Goal: Task Accomplishment & Management: Use online tool/utility

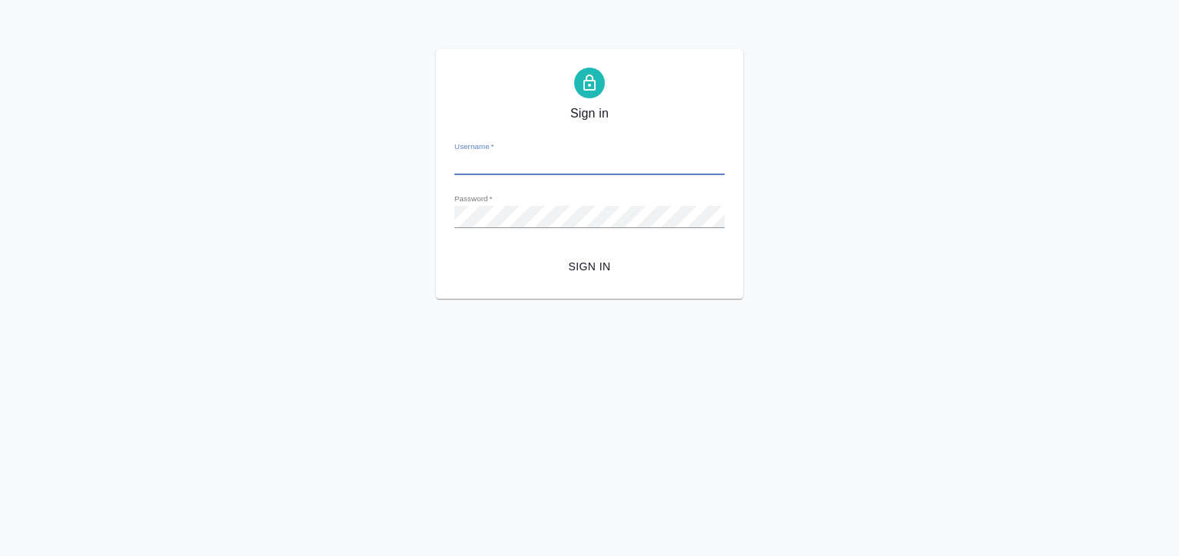
type input "e.matveeva@awatera.com"
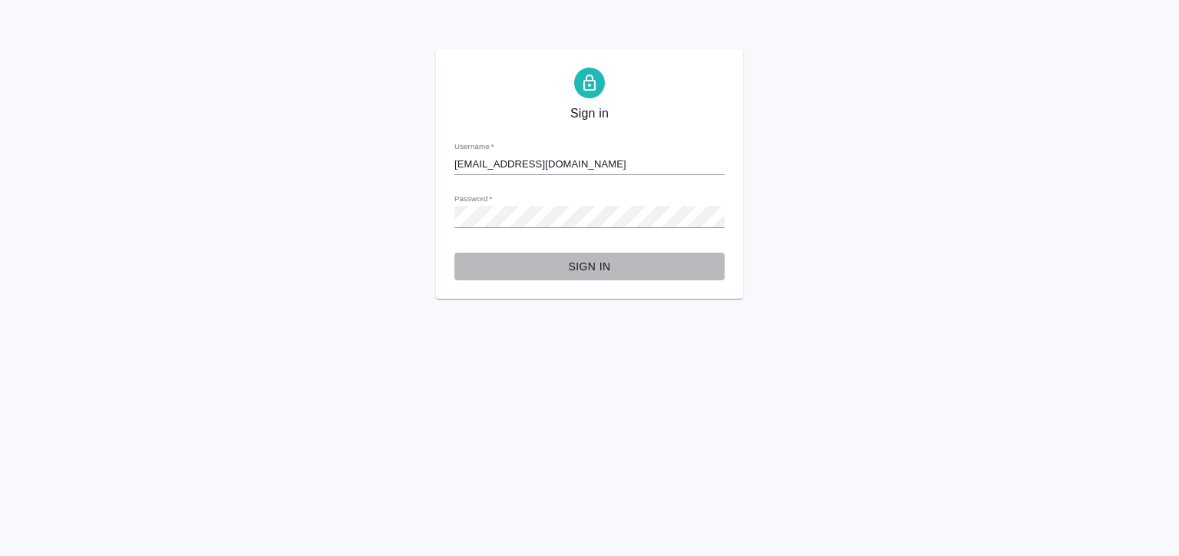
click at [565, 263] on span "Sign in" at bounding box center [590, 266] width 246 height 19
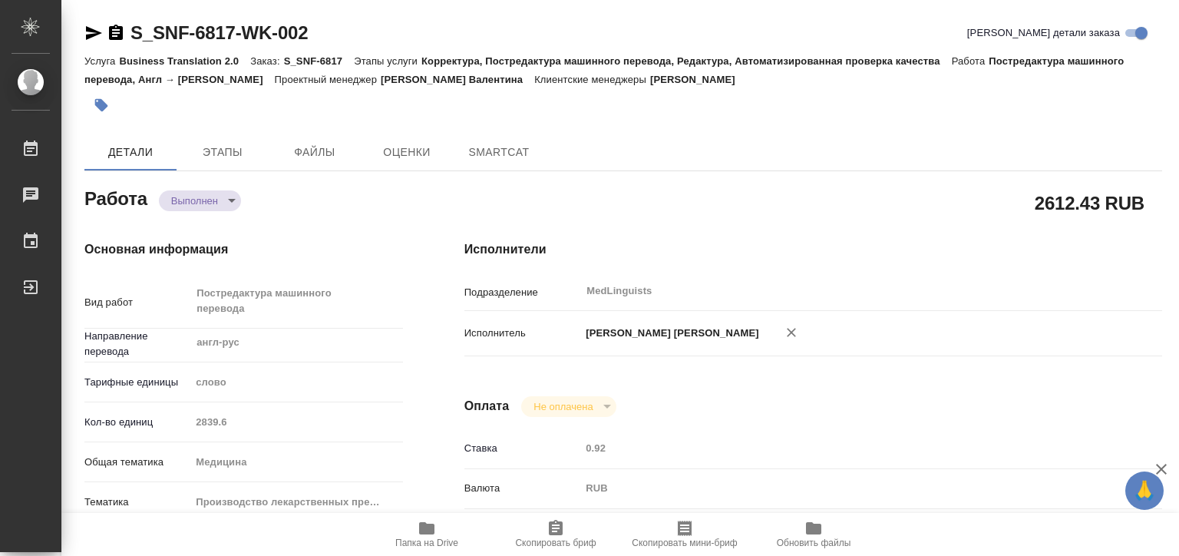
type textarea "x"
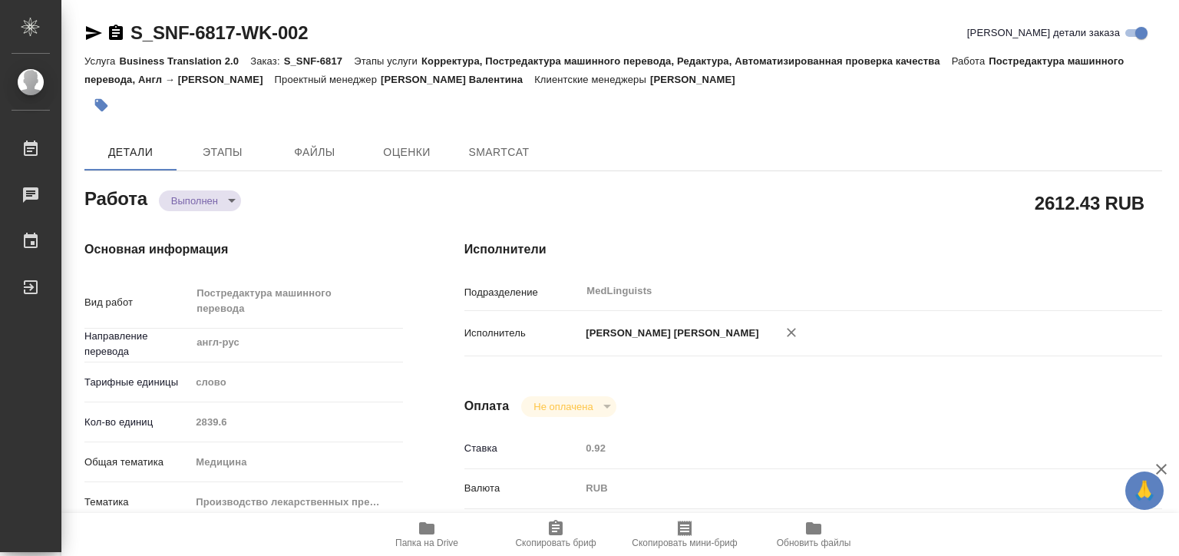
type textarea "x"
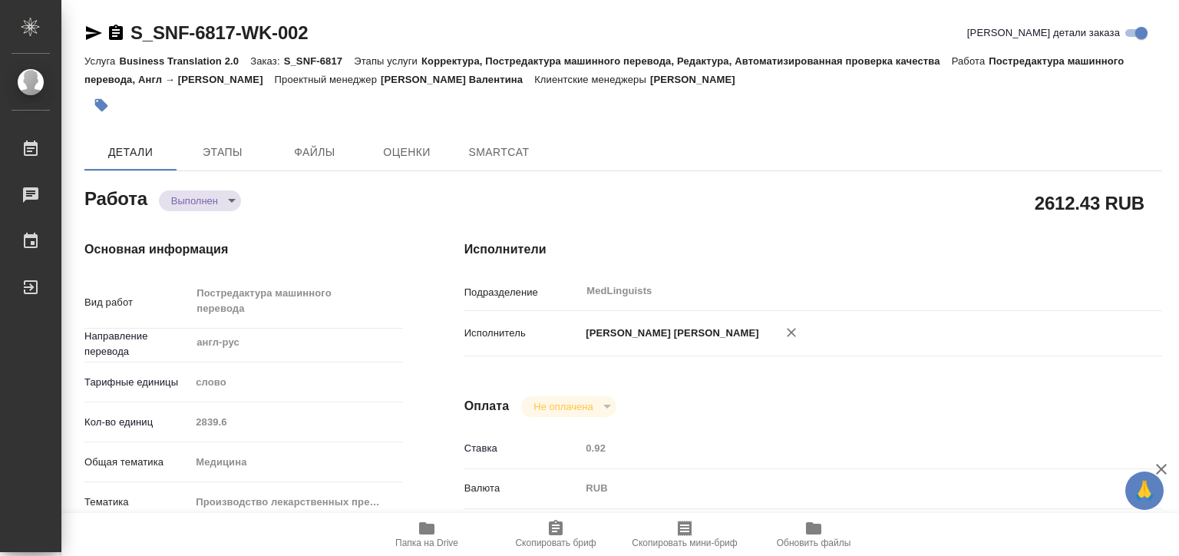
type textarea "x"
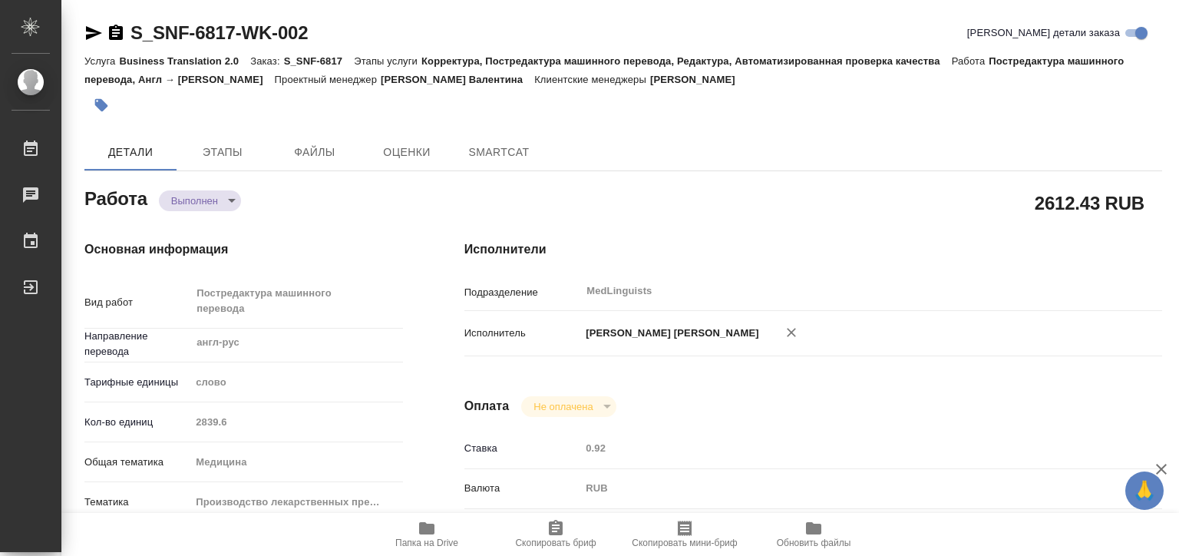
type textarea "x"
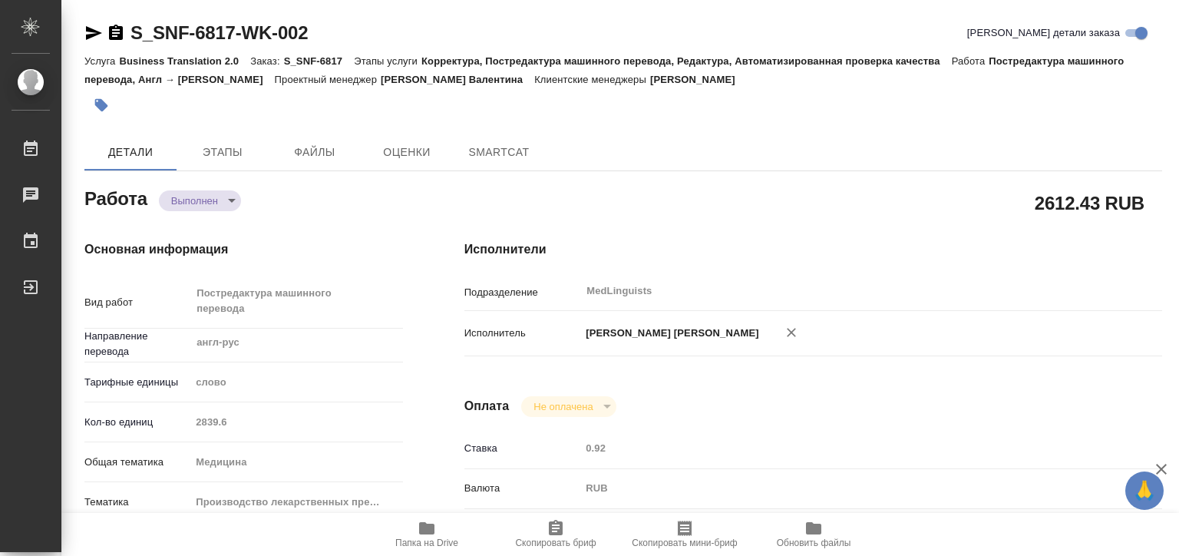
type textarea "x"
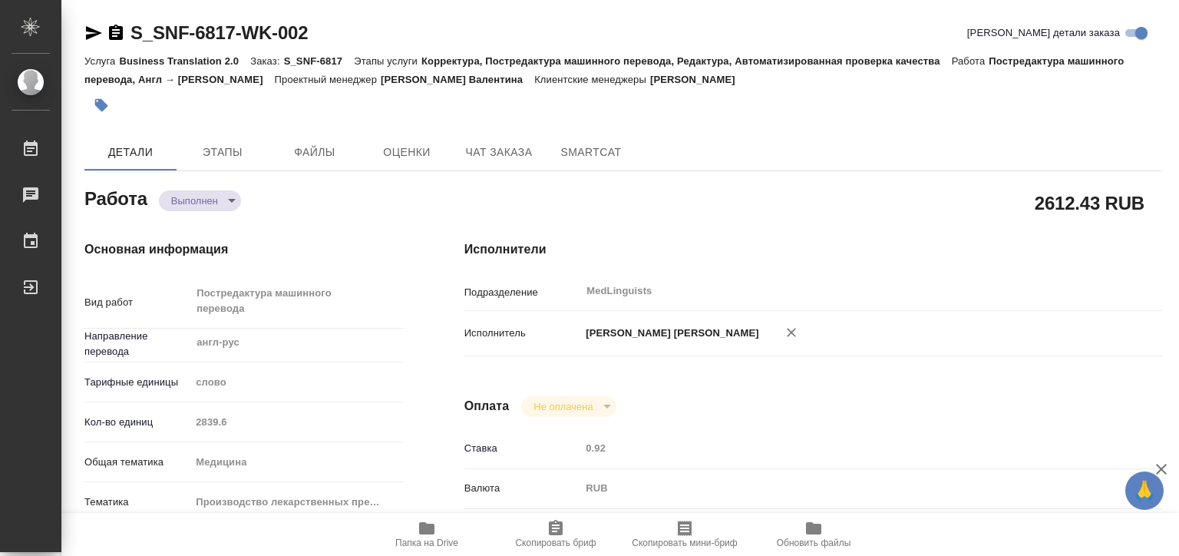
type textarea "x"
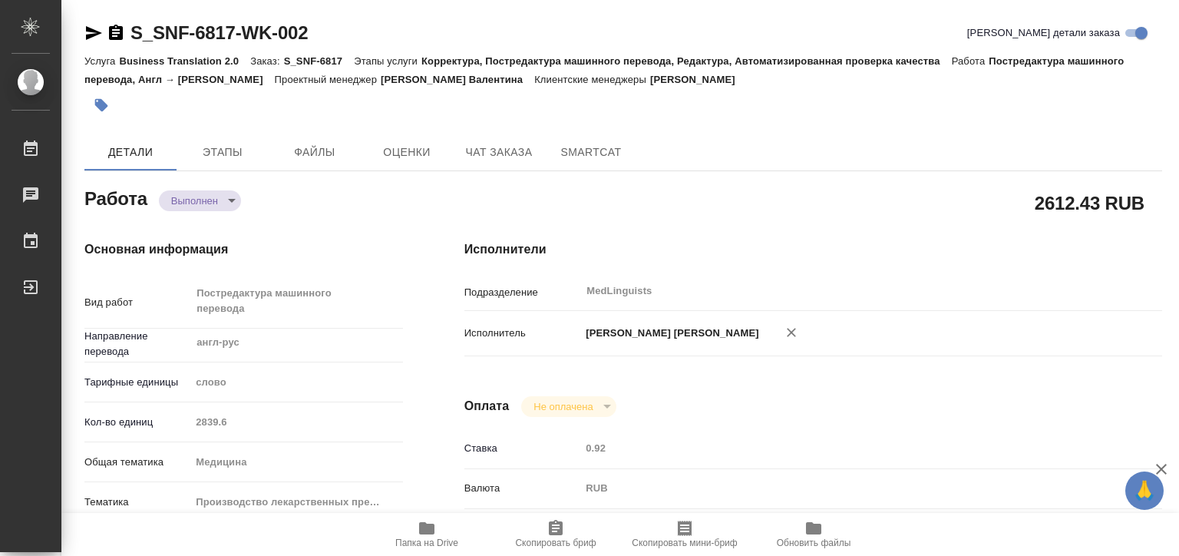
type textarea "x"
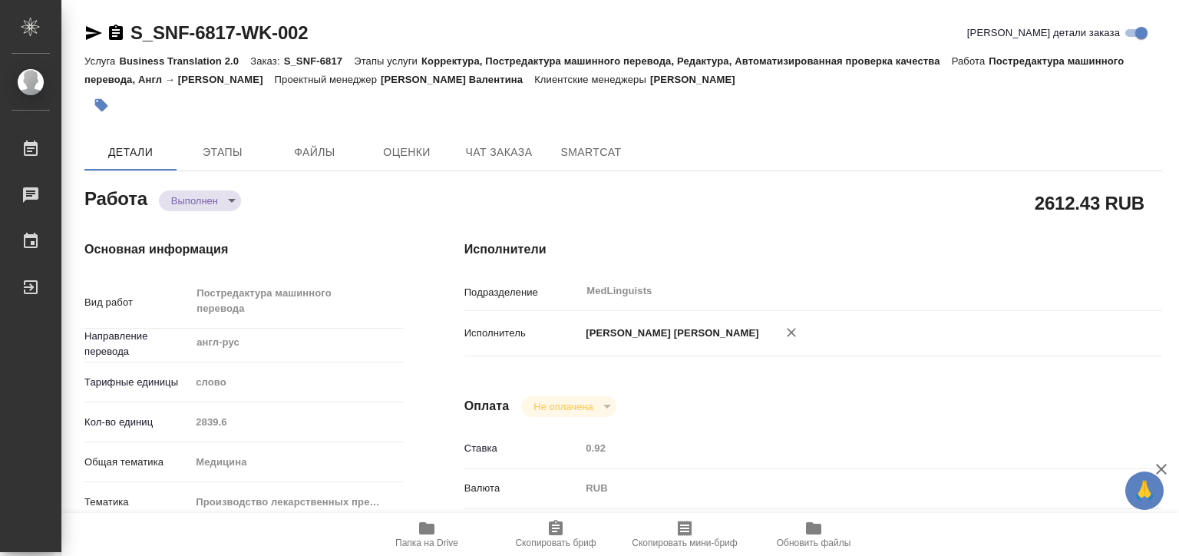
type textarea "x"
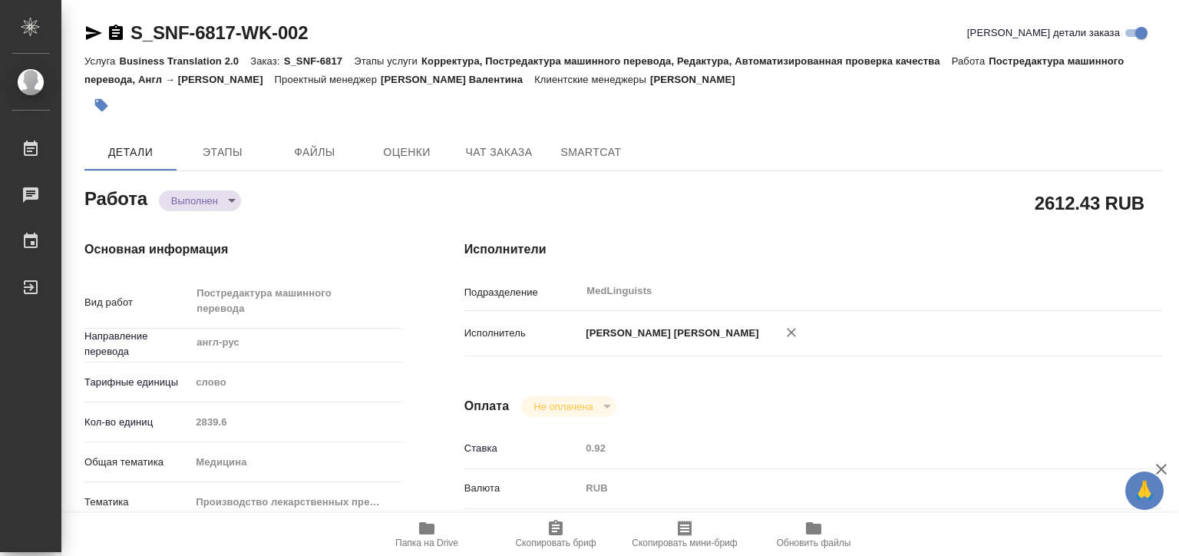
type textarea "x"
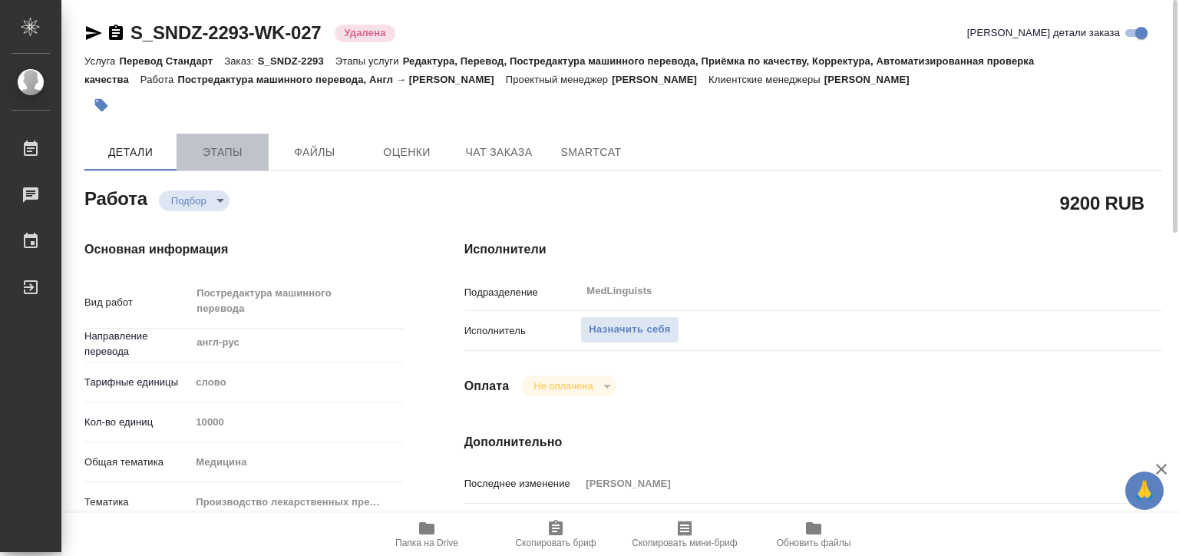
click at [249, 147] on span "Этапы" at bounding box center [223, 152] width 74 height 19
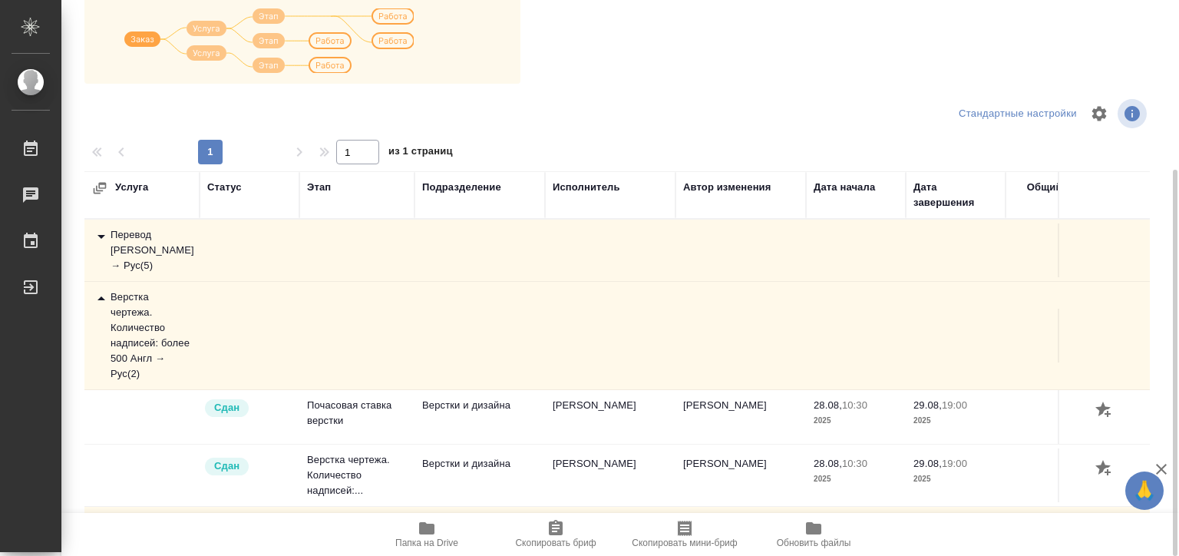
click at [126, 306] on div "Верстка чертежа. Количество надписей: более 500 Англ → Рус ( 2 )" at bounding box center [142, 335] width 100 height 92
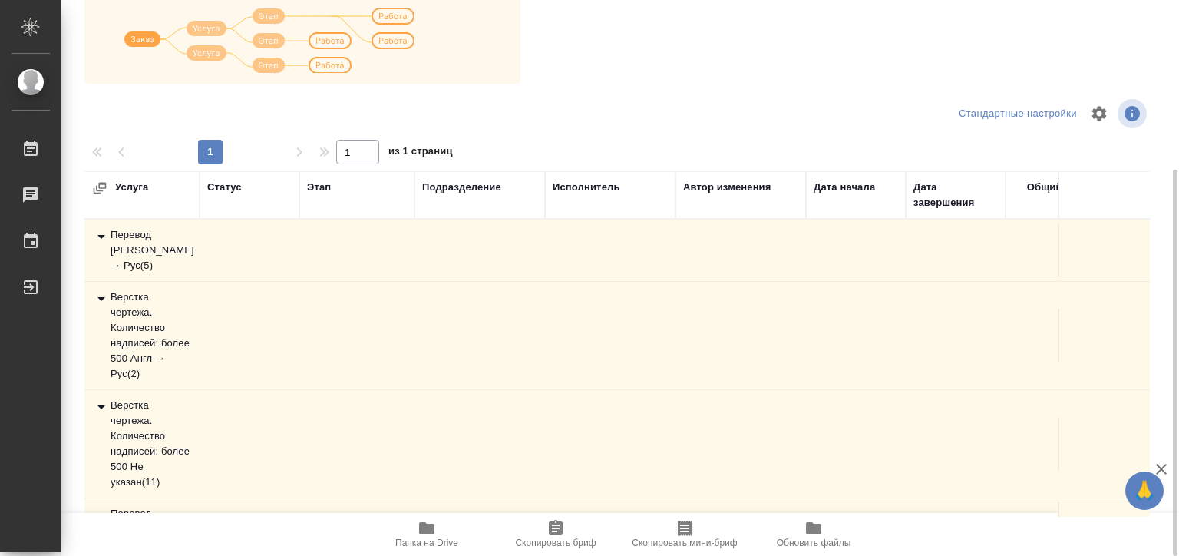
click at [132, 247] on div "Перевод Стандарт Англ → Рус ( 5 )" at bounding box center [142, 250] width 100 height 46
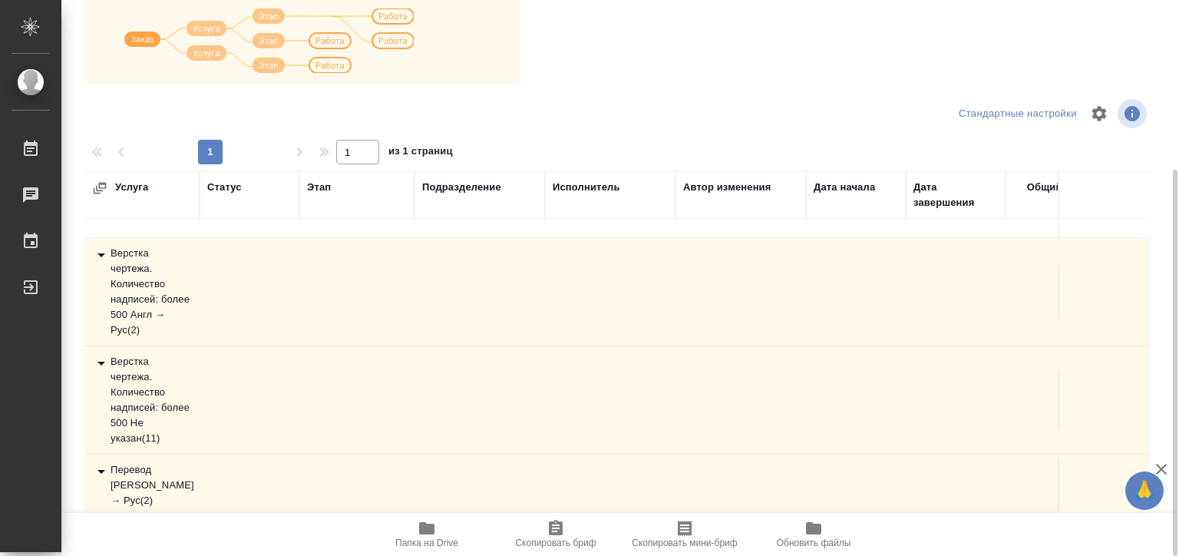
scroll to position [364, 0]
click at [135, 462] on div "Перевод Стандарт Тайский → Рус ( 2 )" at bounding box center [142, 485] width 100 height 46
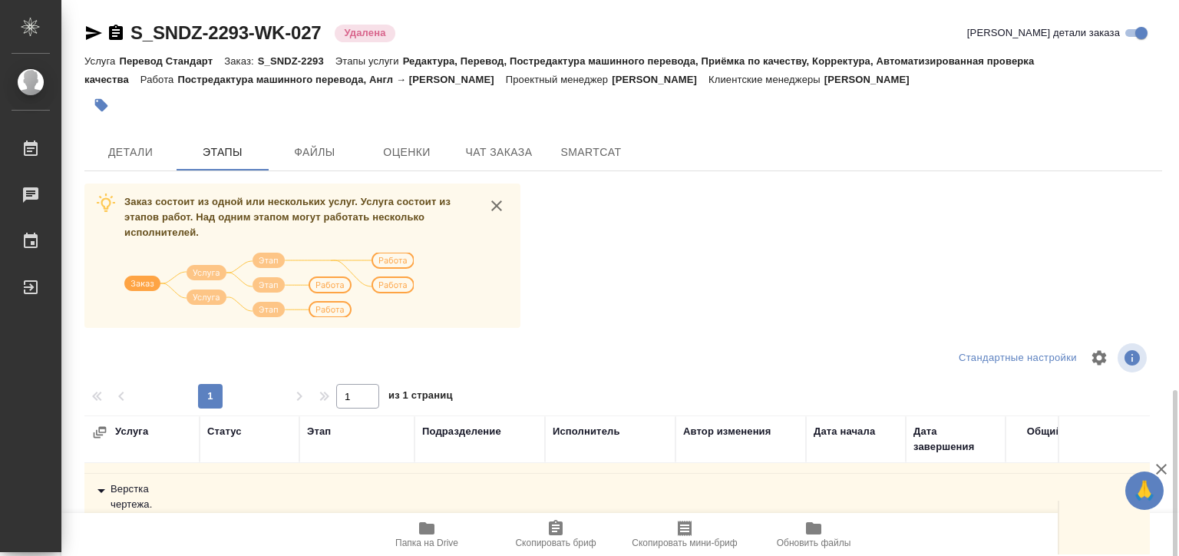
scroll to position [230, 0]
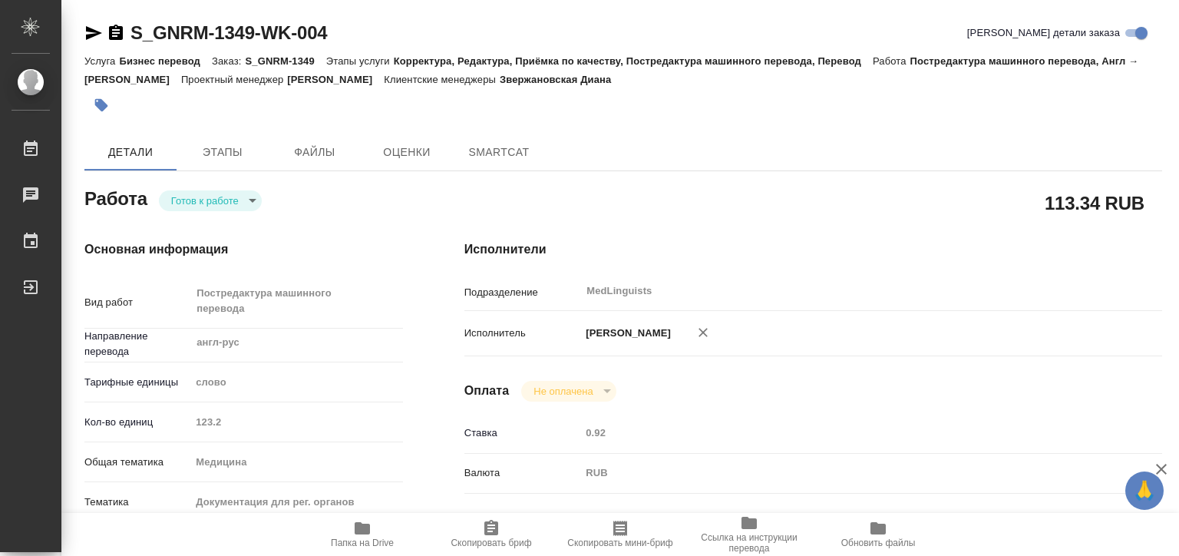
type textarea "x"
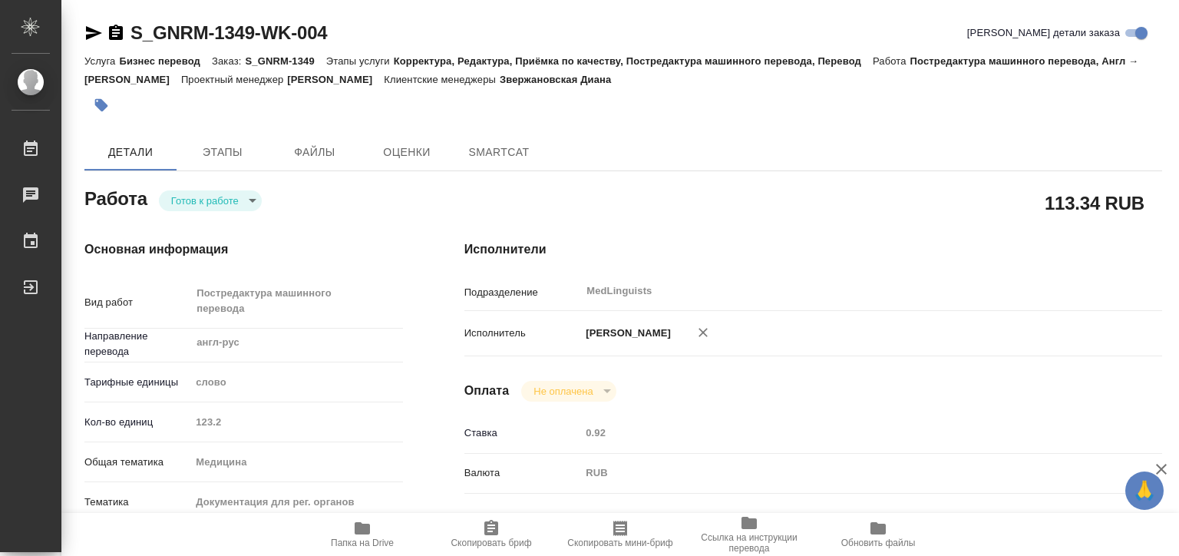
type textarea "x"
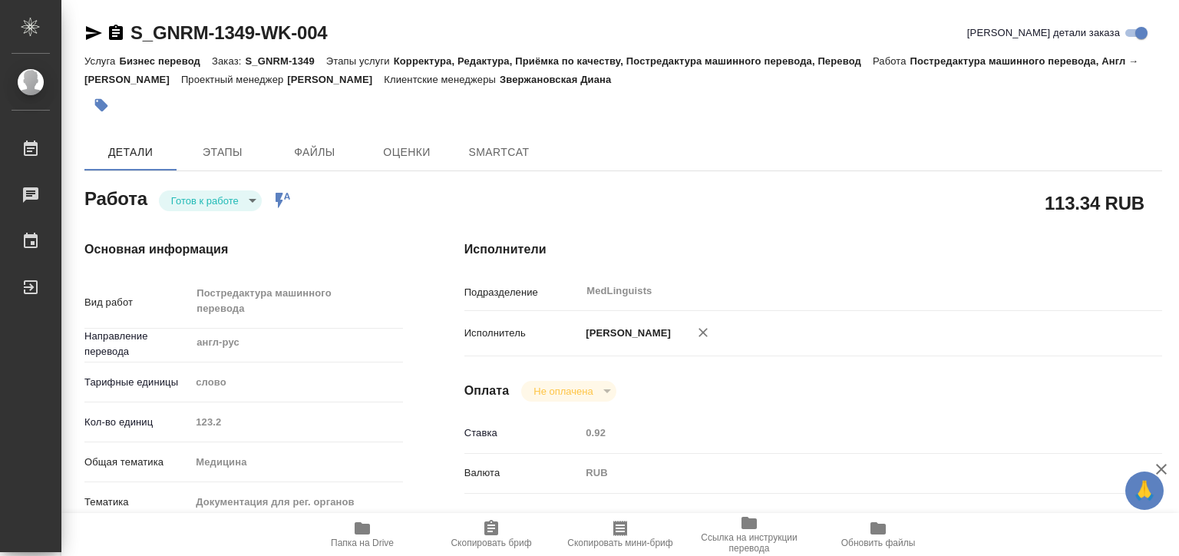
type textarea "x"
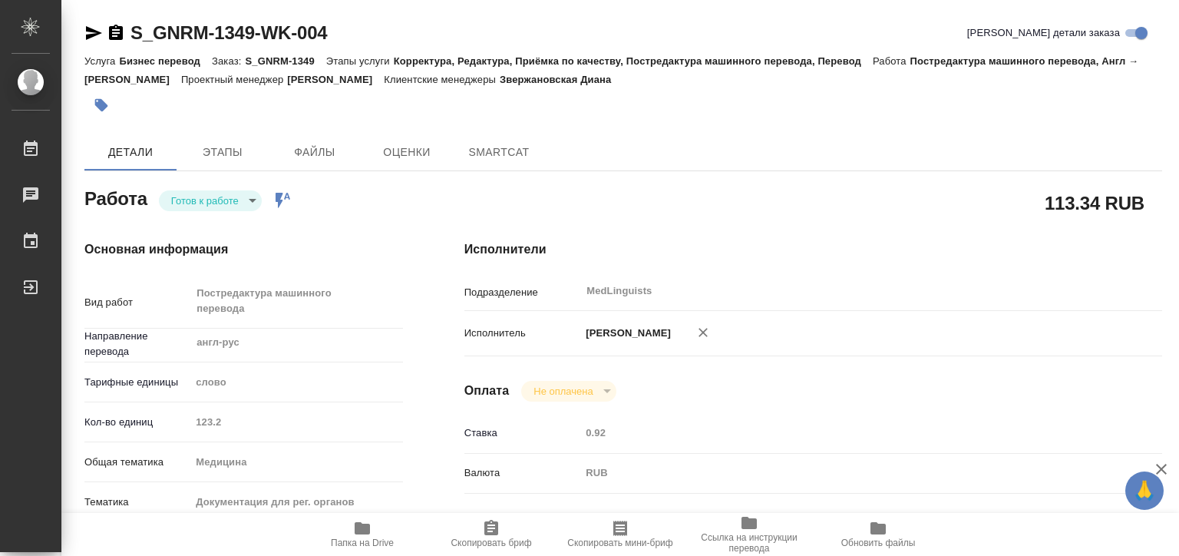
type textarea "x"
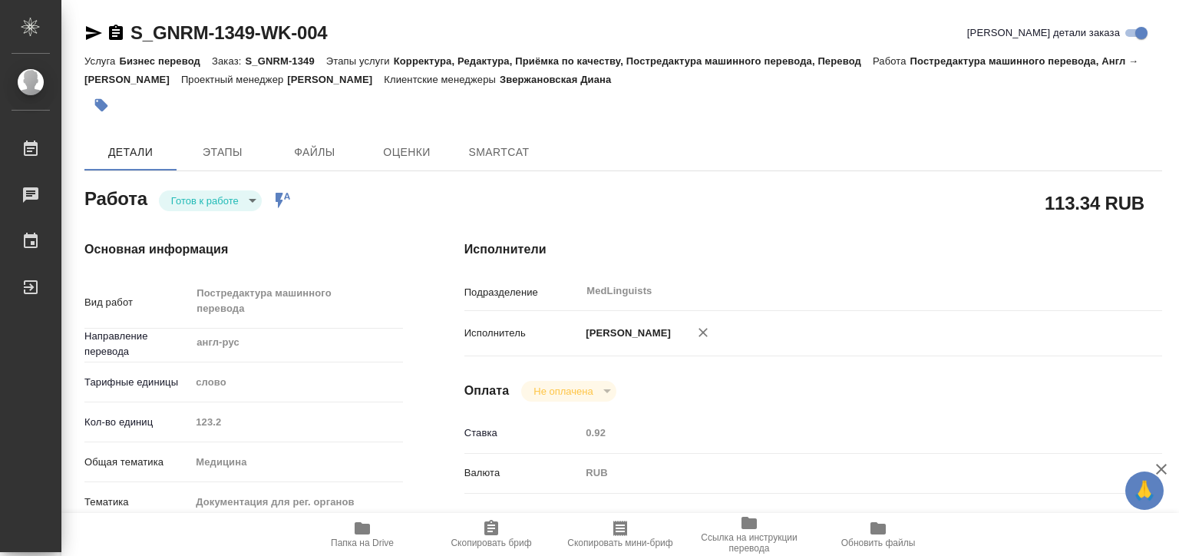
type textarea "x"
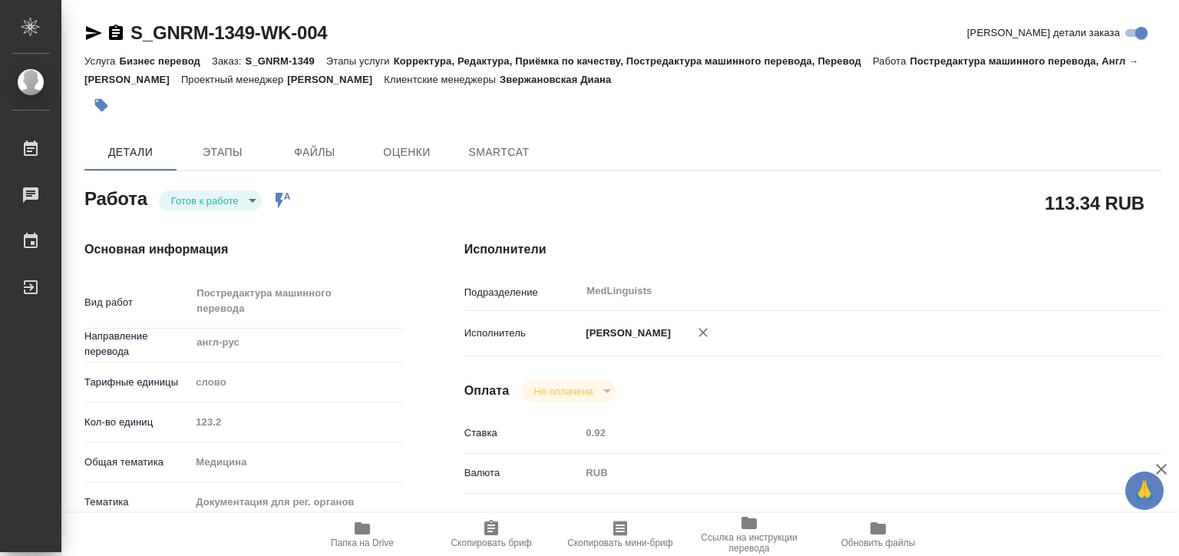
type textarea "x"
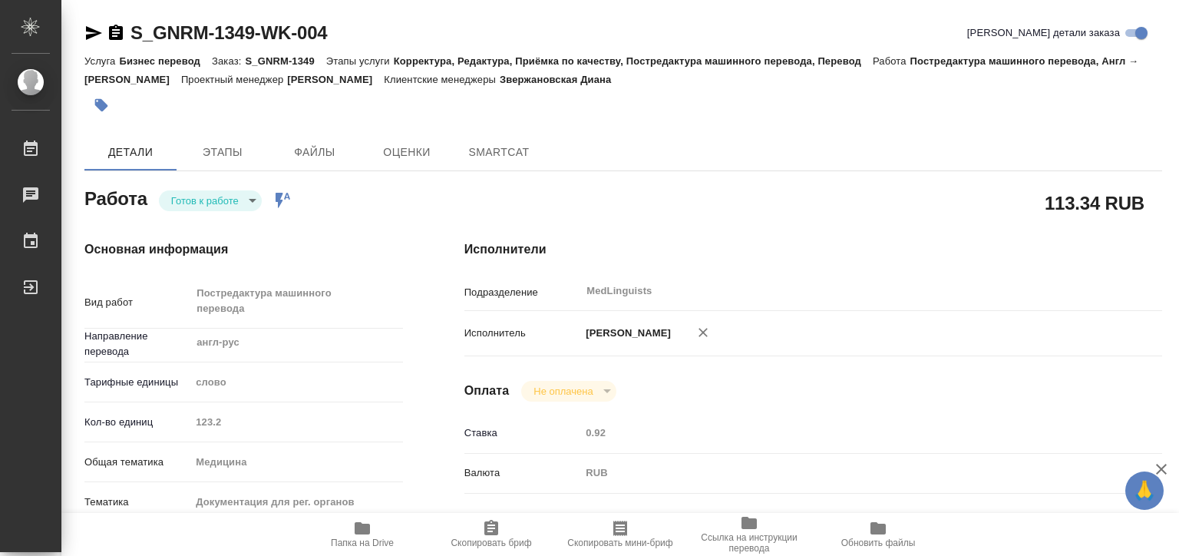
type textarea "x"
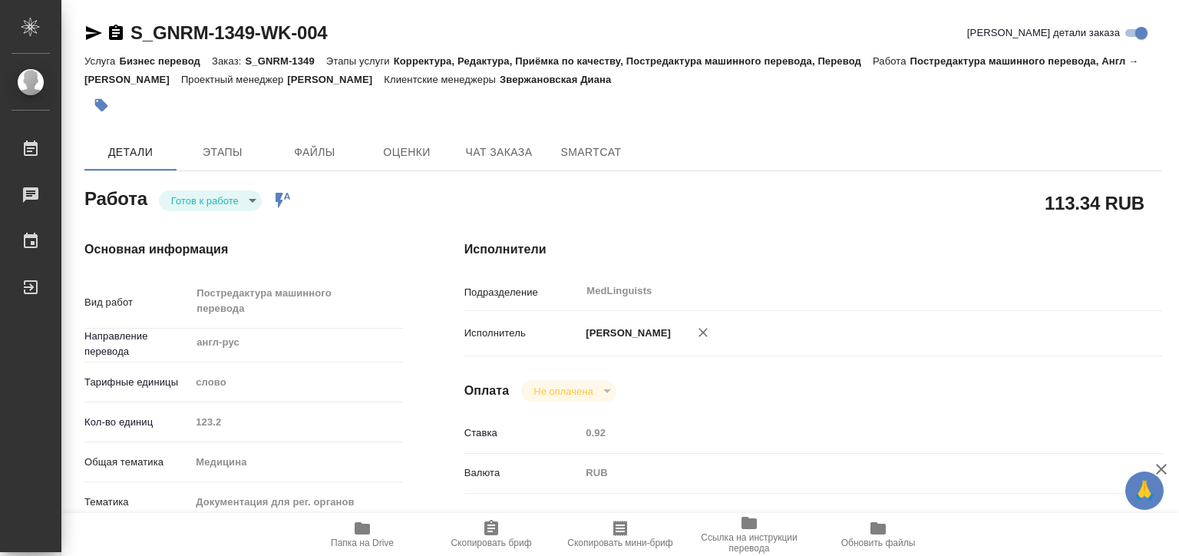
click at [231, 206] on body "🙏 .cls-1 fill:#fff; AWATERA [PERSON_NAME] Чаты График Выйти S_GNRM-1349-WK-004 …" at bounding box center [589, 278] width 1179 height 556
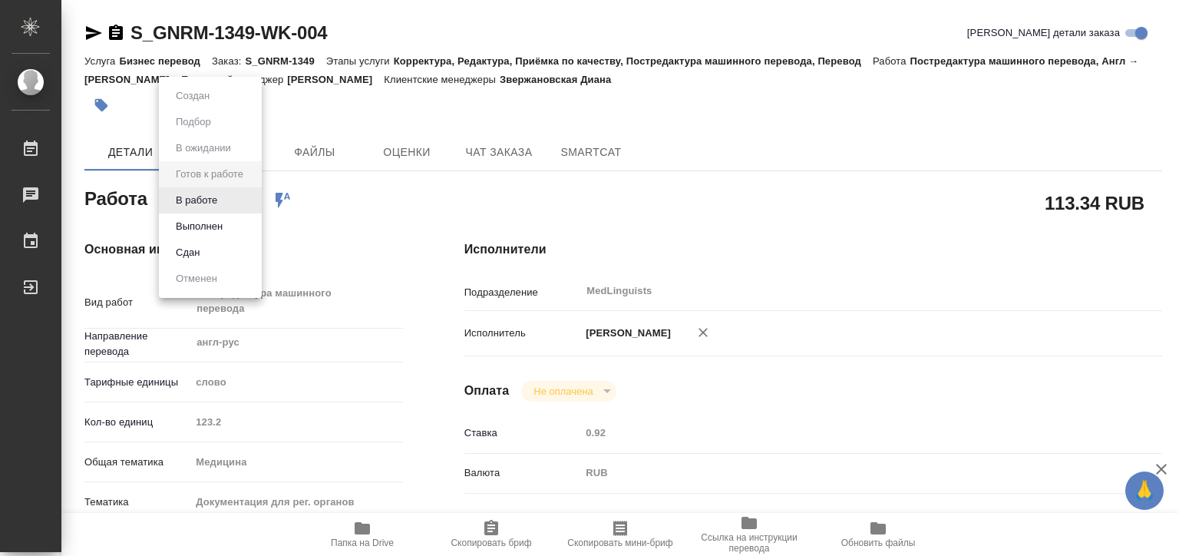
click at [231, 206] on li "В работе" at bounding box center [210, 200] width 103 height 26
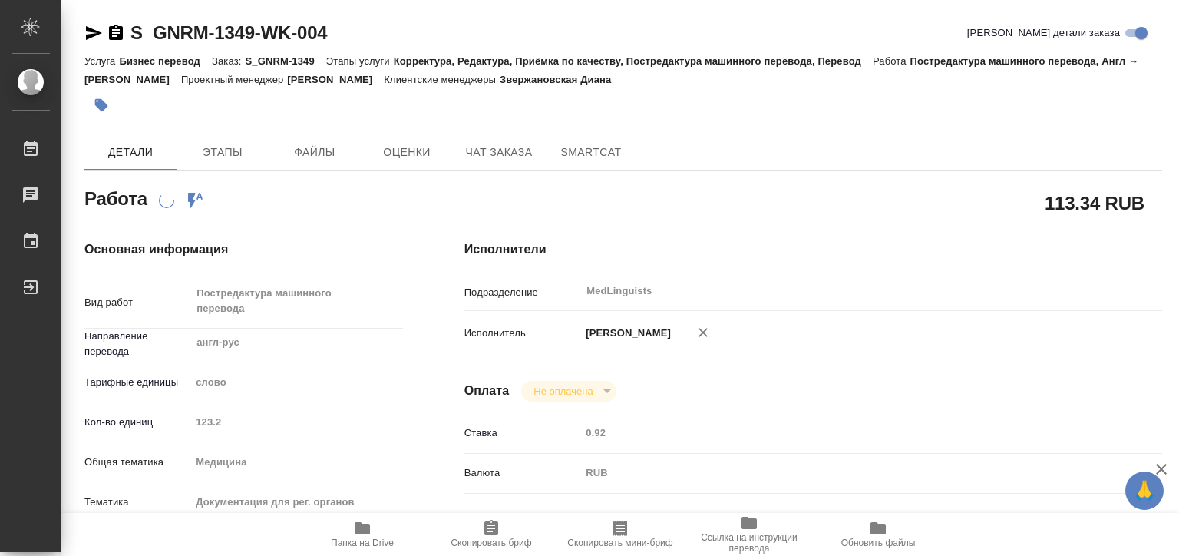
type textarea "x"
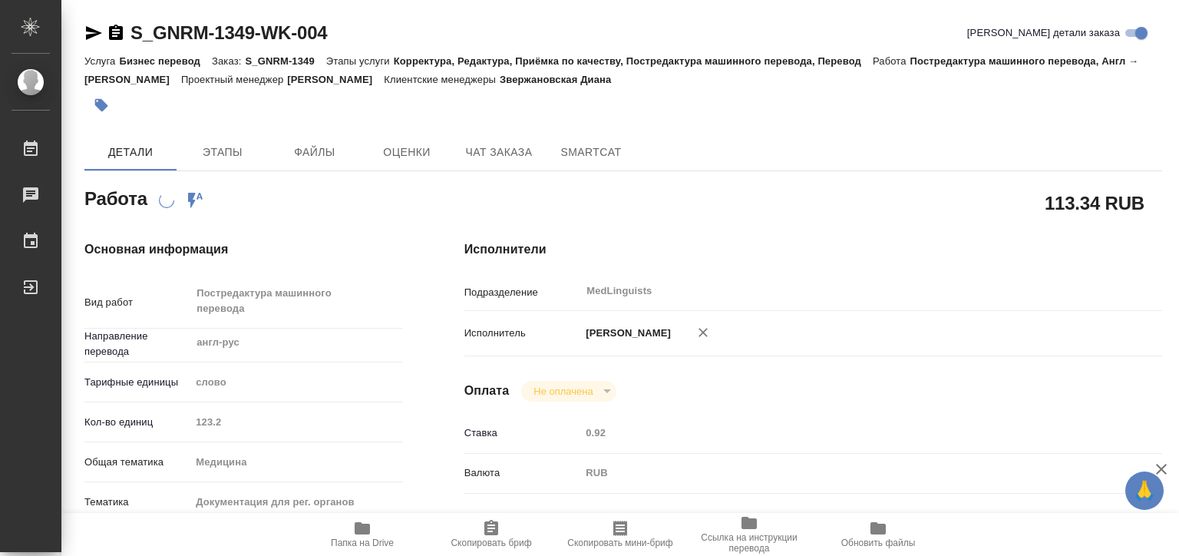
type textarea "x"
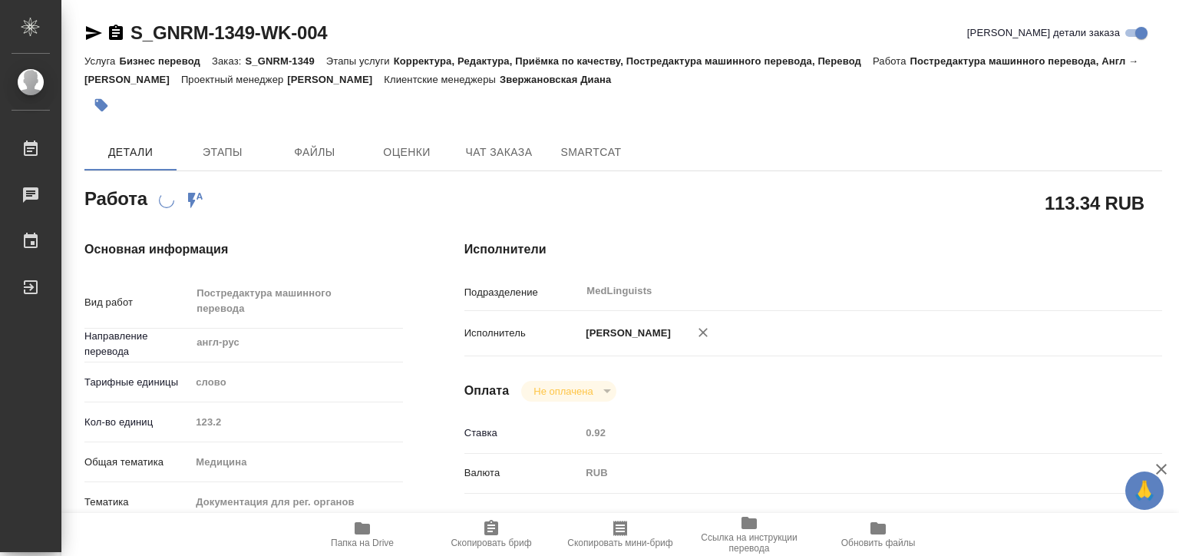
click at [381, 525] on span "Папка на Drive" at bounding box center [362, 533] width 111 height 29
type textarea "x"
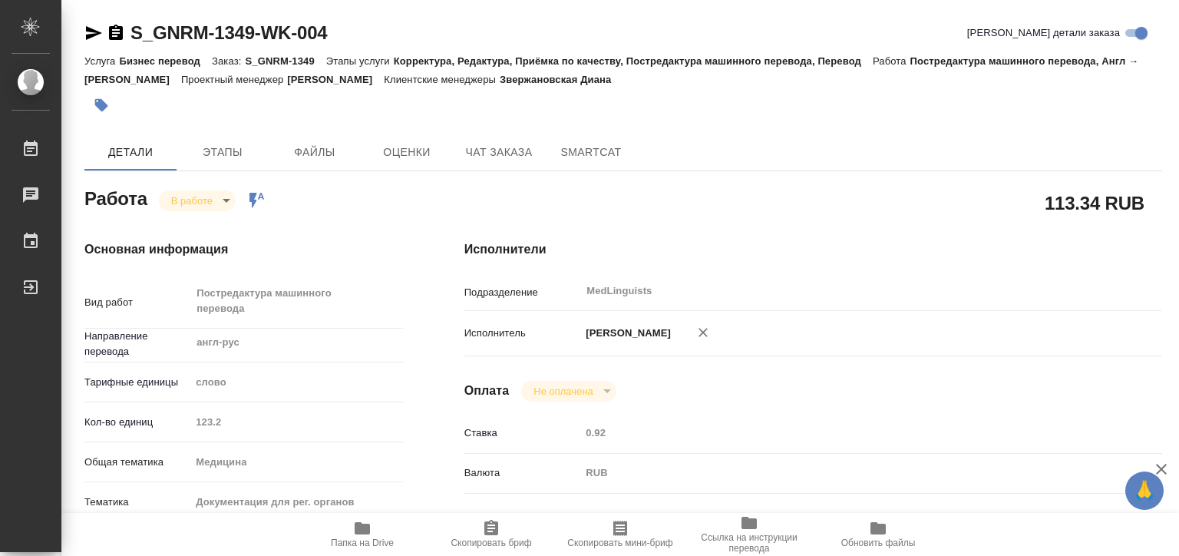
type textarea "x"
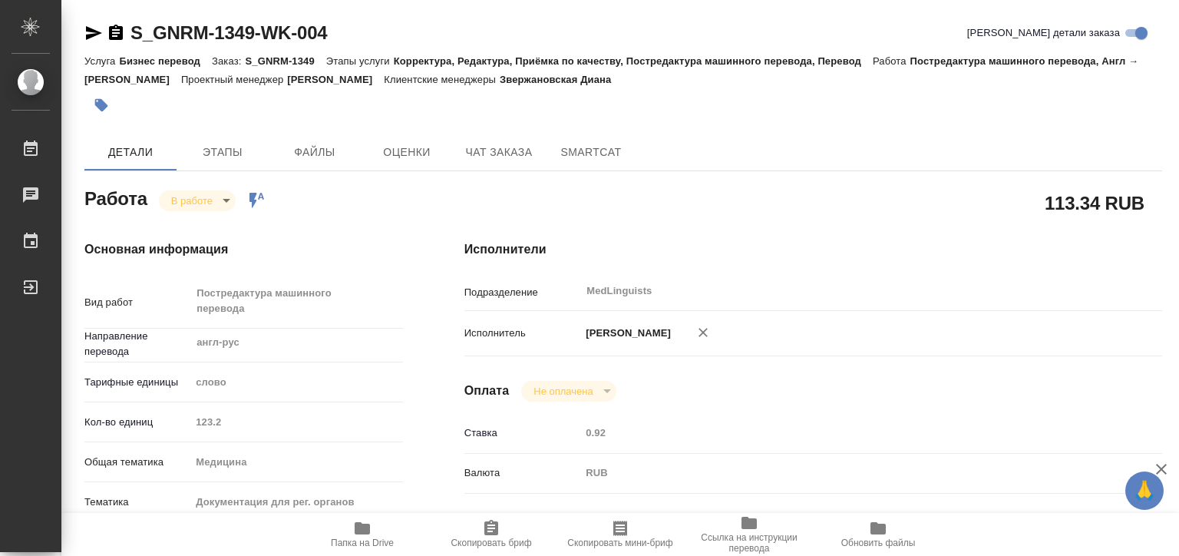
type textarea "x"
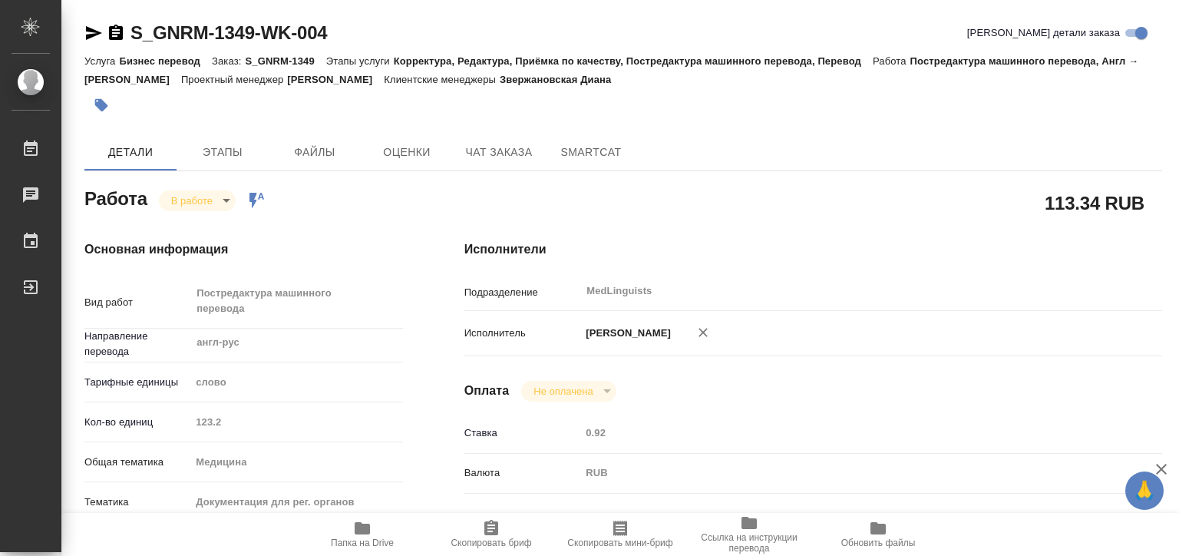
type textarea "x"
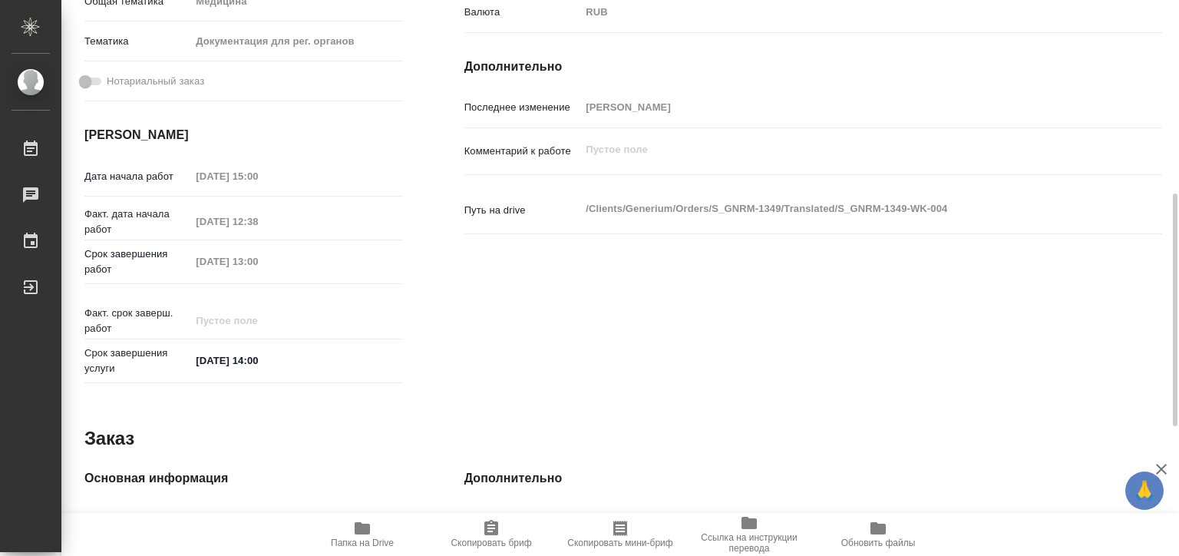
scroll to position [769, 0]
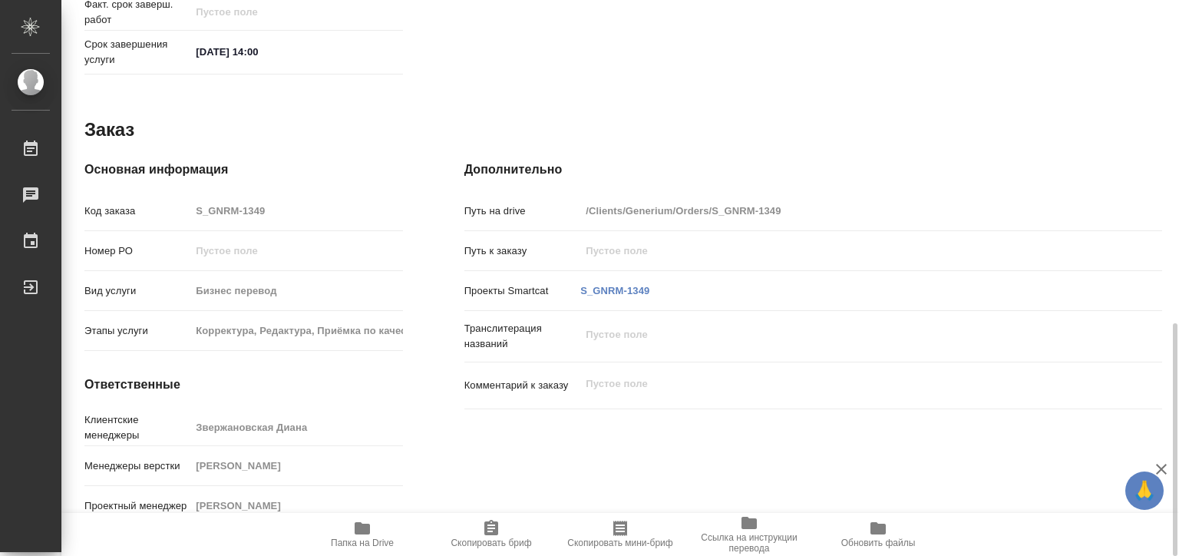
type textarea "x"
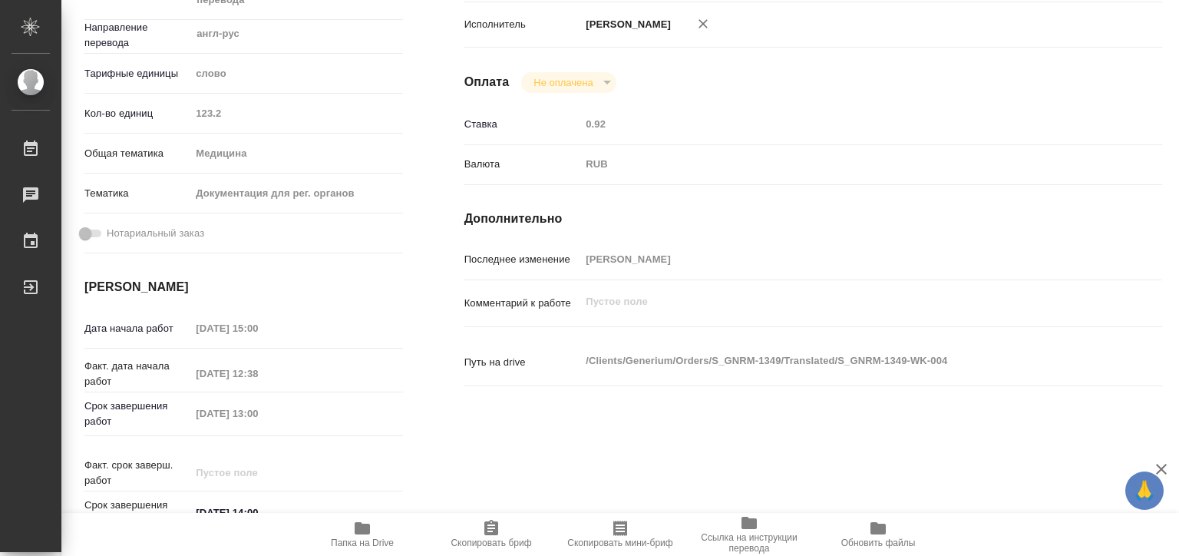
scroll to position [0, 0]
